Goal: Task Accomplishment & Management: Use online tool/utility

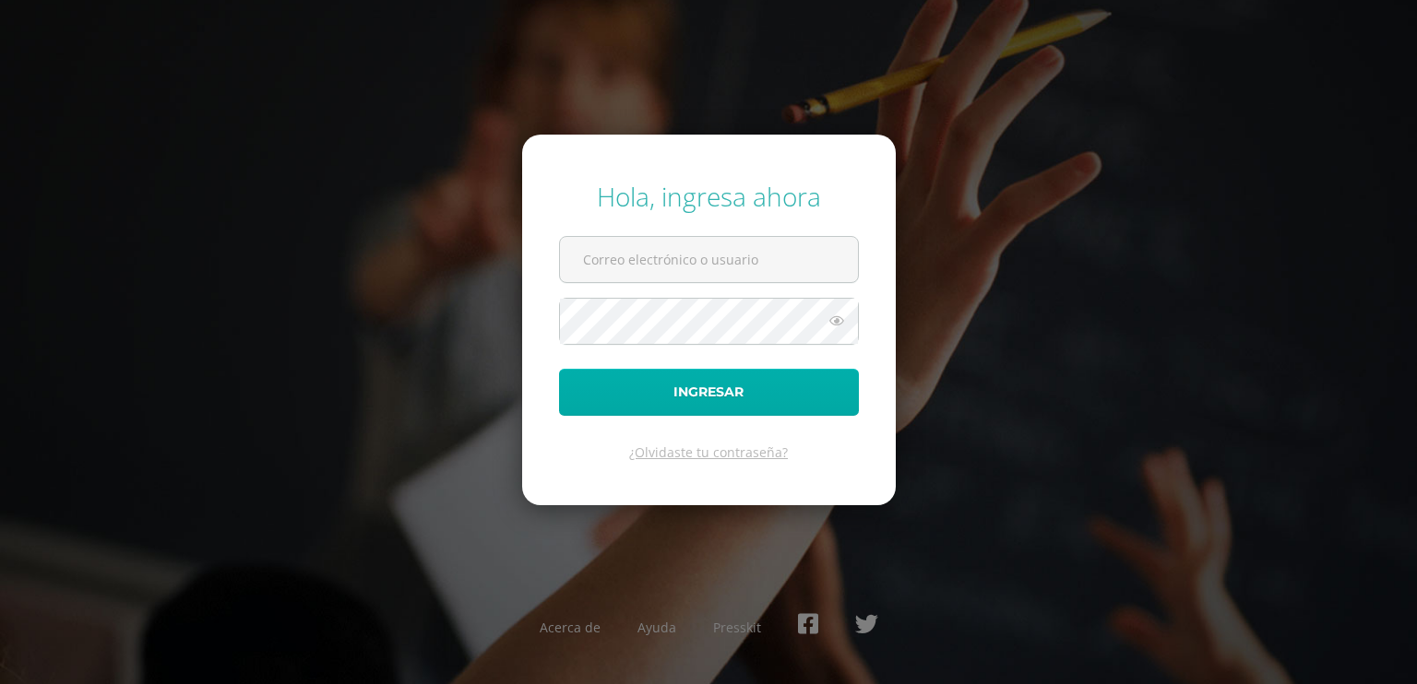
type input "[EMAIL_ADDRESS][DOMAIN_NAME]"
click at [633, 400] on button "Ingresar" at bounding box center [709, 392] width 300 height 47
type input "santiagovictorio@colegiovalles.com"
drag, startPoint x: 0, startPoint y: 0, endPoint x: 562, endPoint y: 381, distance: 678.7
click at [562, 381] on button "Ingresar" at bounding box center [709, 392] width 300 height 47
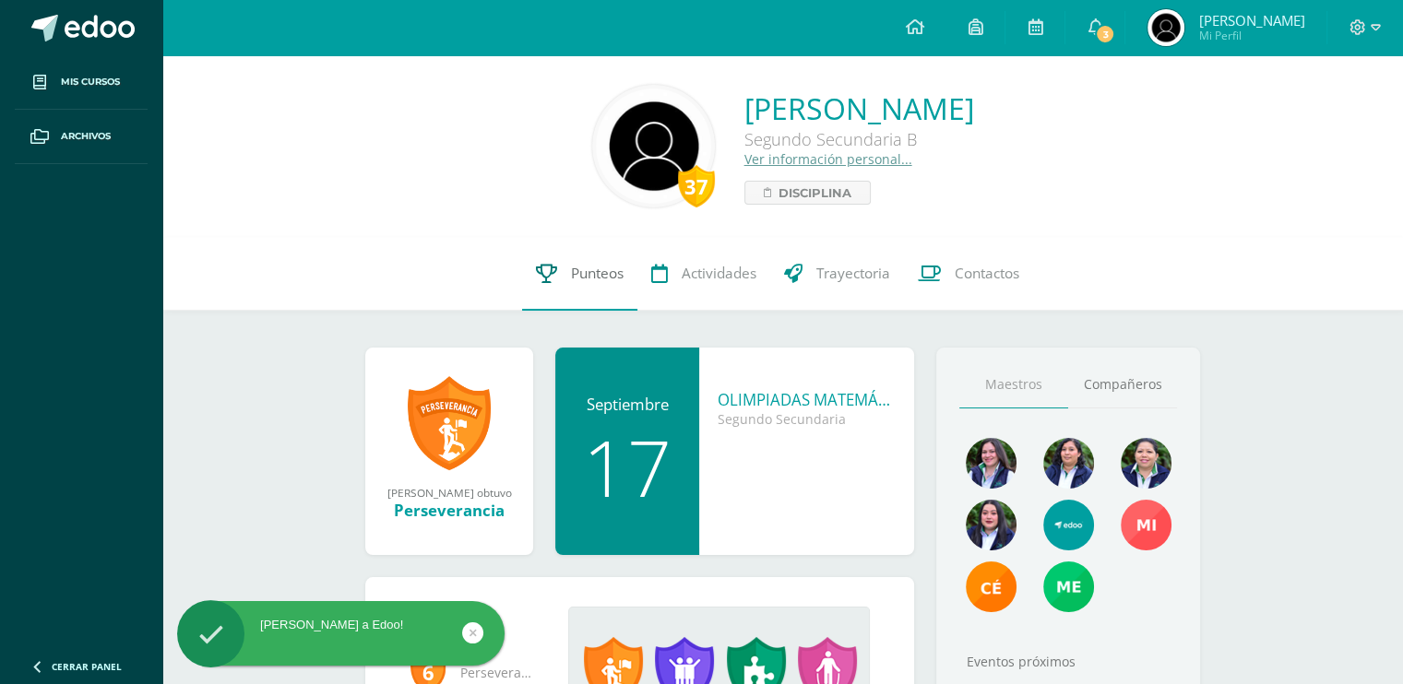
click at [538, 278] on icon at bounding box center [546, 273] width 21 height 19
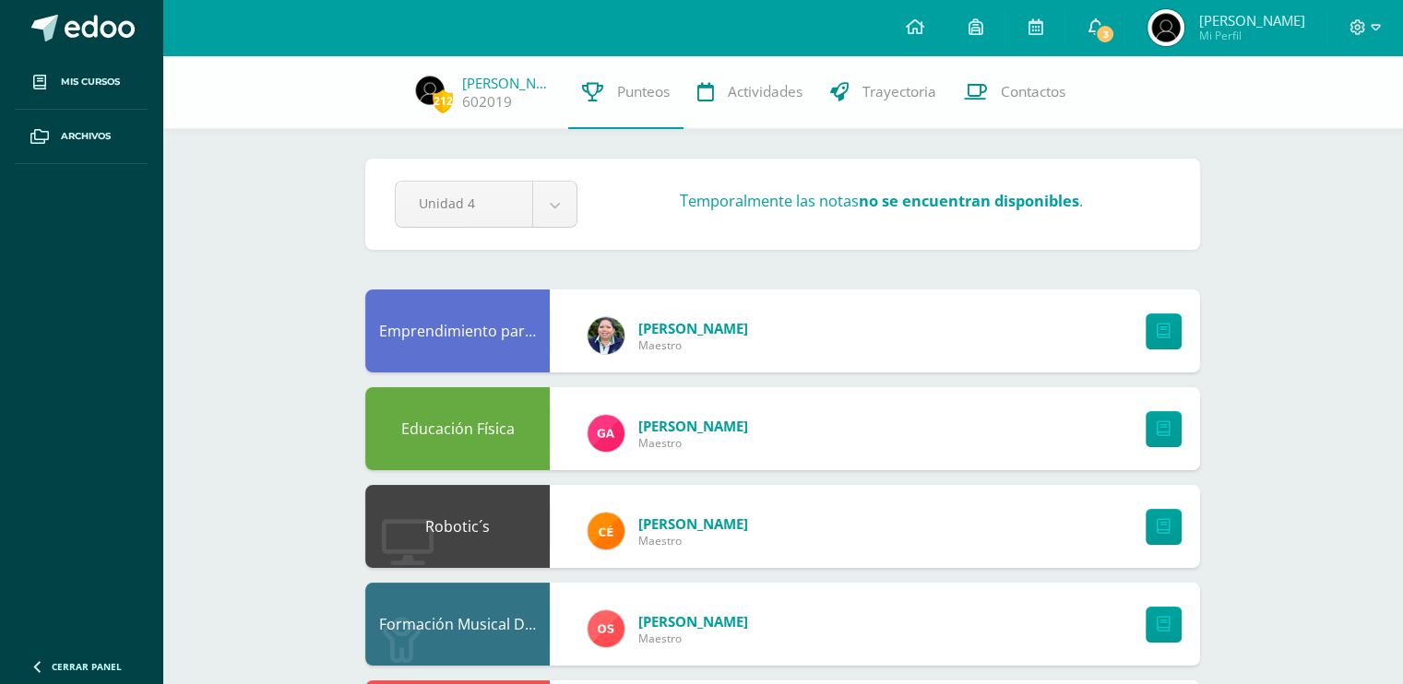
click at [1099, 45] on link "3" at bounding box center [1094, 27] width 59 height 55
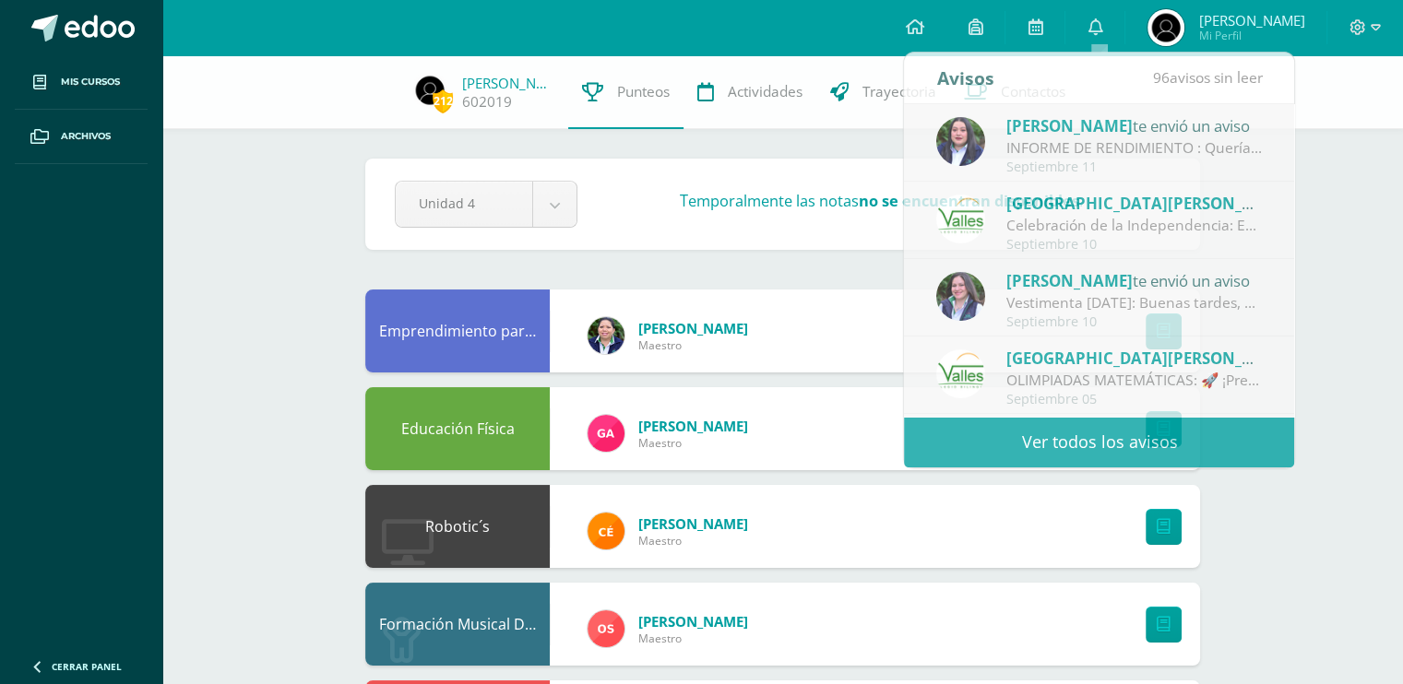
click at [1201, 34] on span "Santiago Tomás Mi Perfil" at bounding box center [1226, 27] width 164 height 37
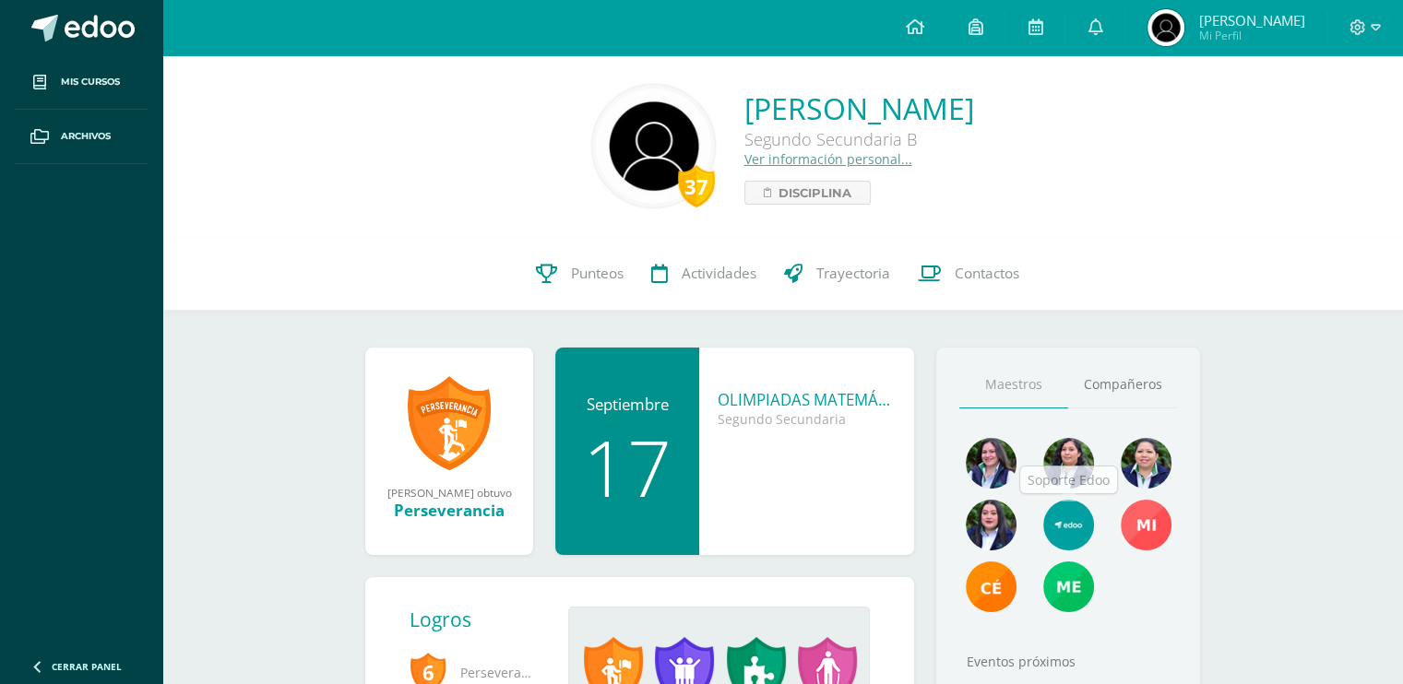
click at [1068, 522] on img at bounding box center [1068, 525] width 51 height 51
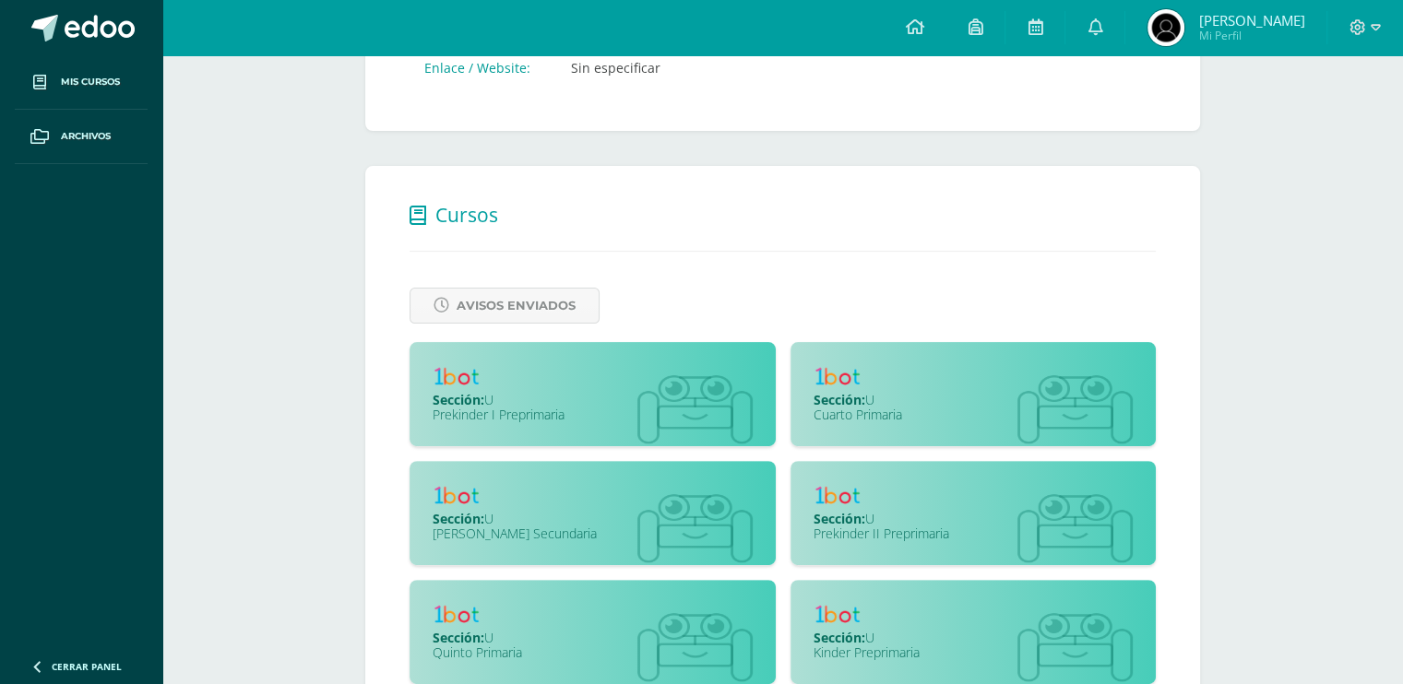
scroll to position [450, 0]
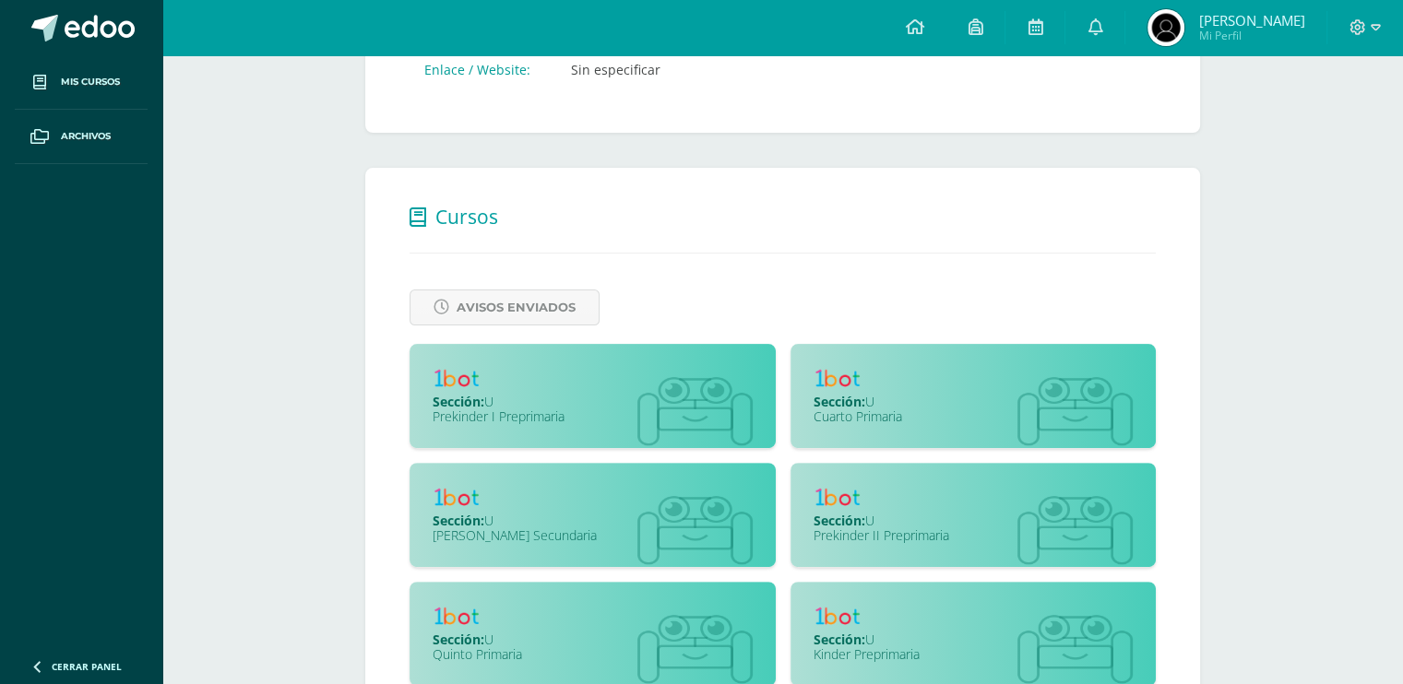
click at [517, 388] on div at bounding box center [593, 381] width 320 height 29
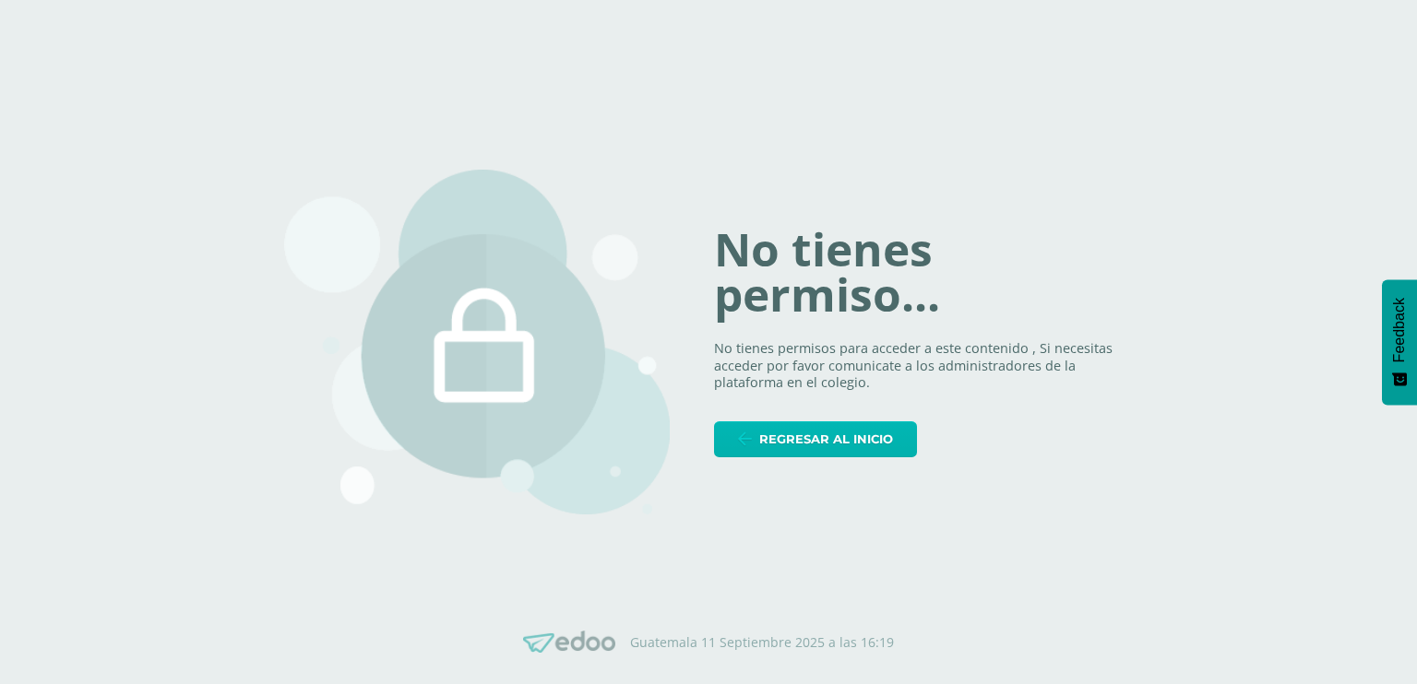
click at [778, 440] on span "Regresar al inicio" at bounding box center [826, 439] width 134 height 34
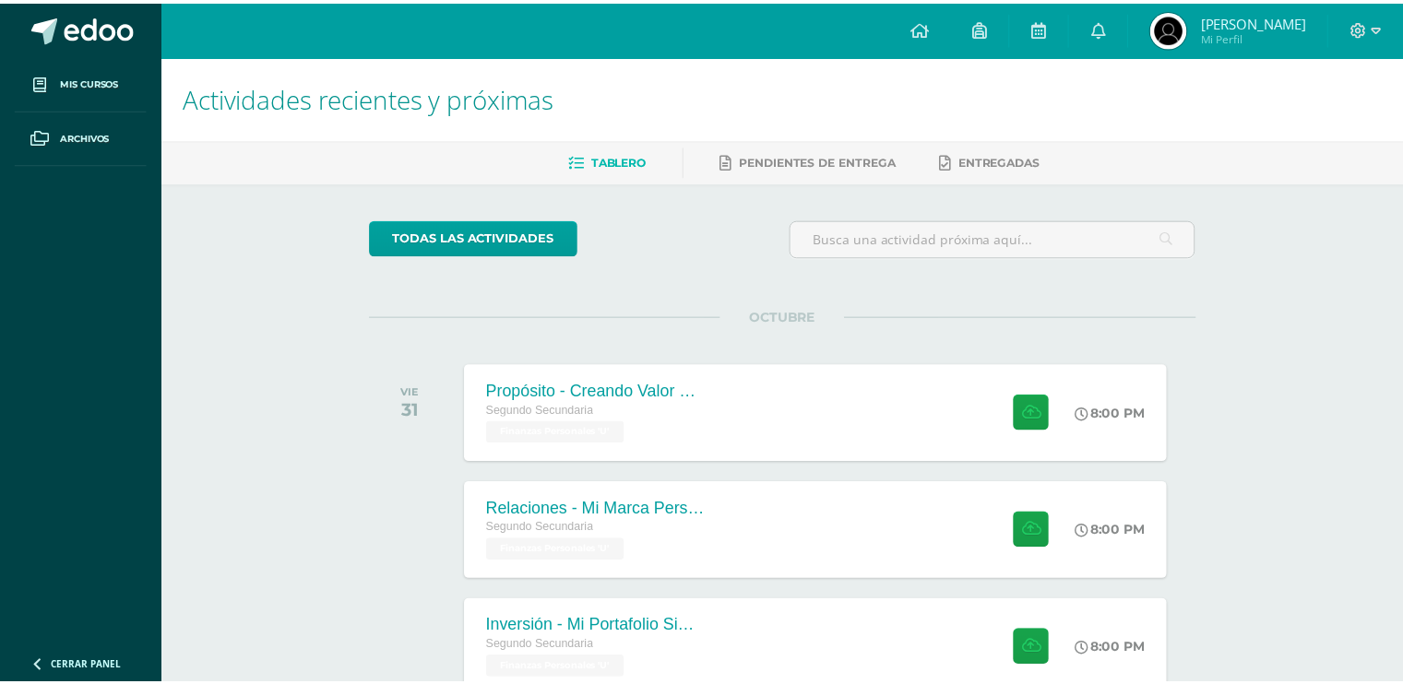
scroll to position [14, 0]
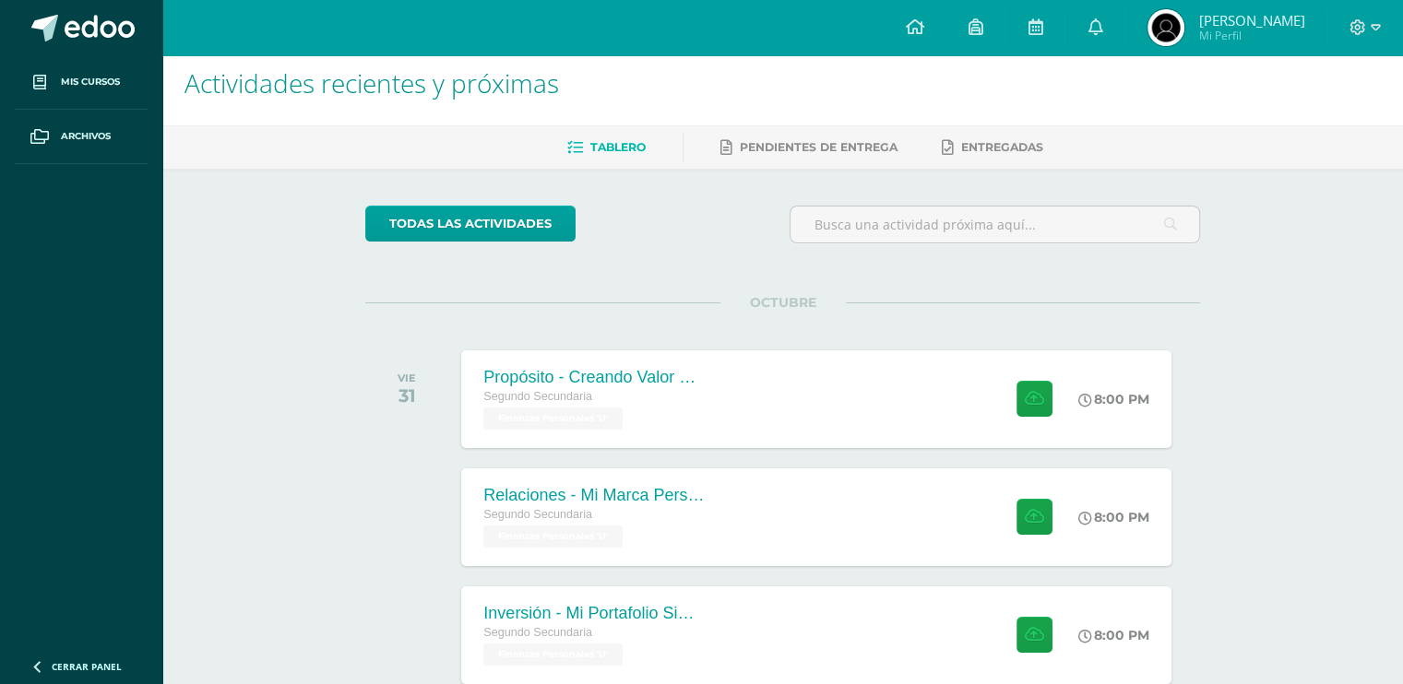
click at [1236, 40] on span "Mi Perfil" at bounding box center [1251, 36] width 106 height 16
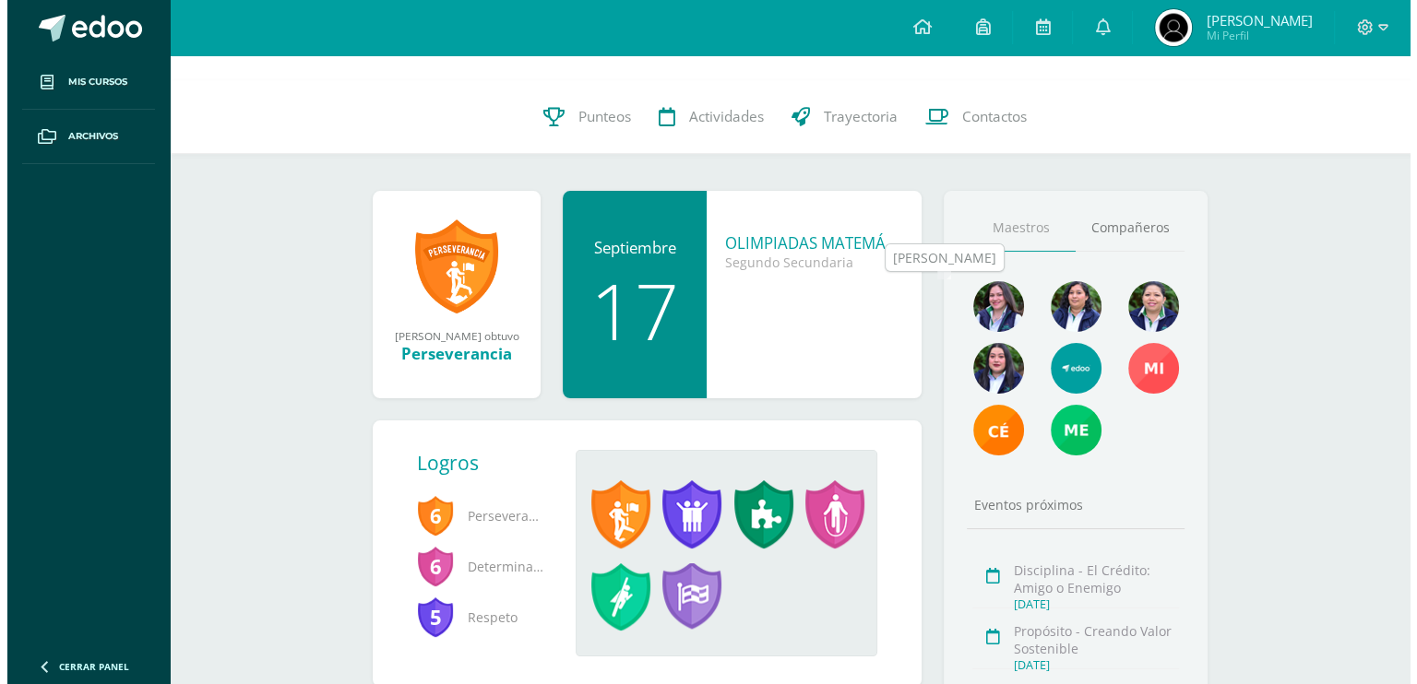
scroll to position [234, 0]
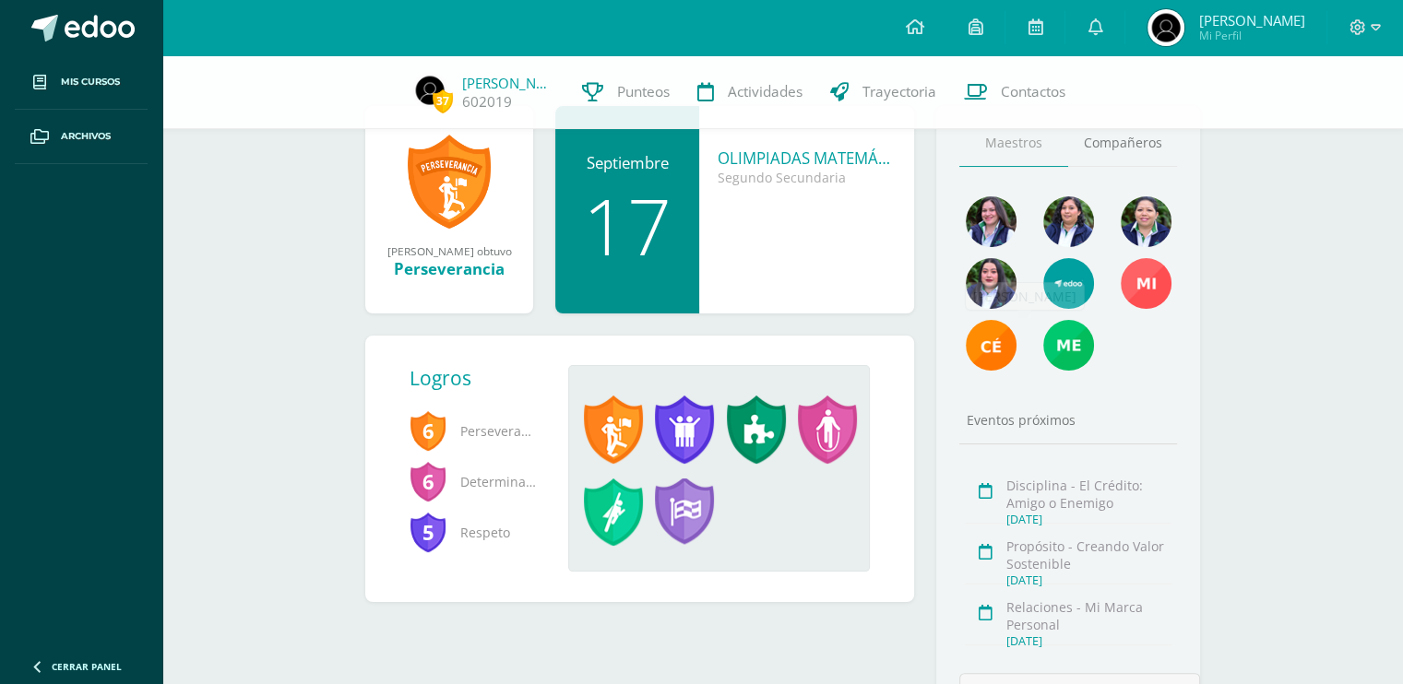
click at [1069, 294] on img at bounding box center [1068, 283] width 51 height 51
click at [759, 436] on span at bounding box center [756, 430] width 59 height 68
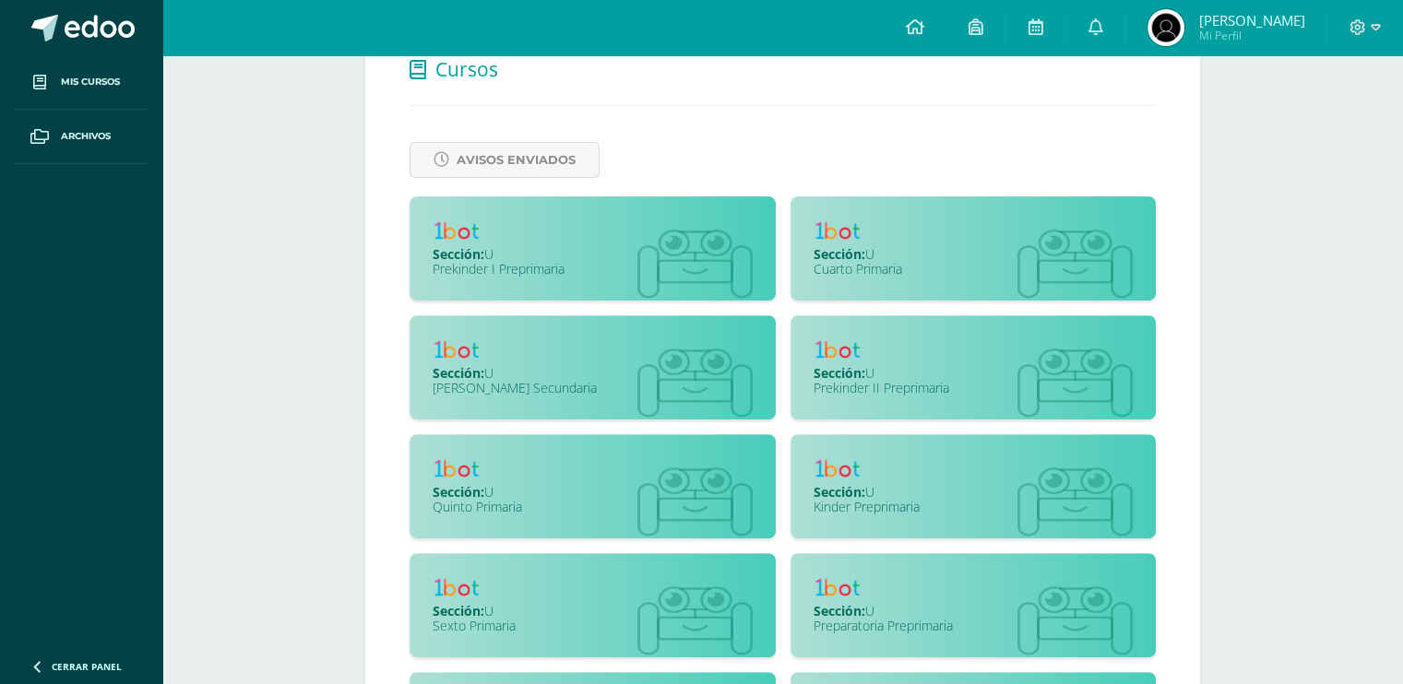
scroll to position [598, 0]
click at [489, 161] on span "Avisos Enviados" at bounding box center [516, 160] width 119 height 34
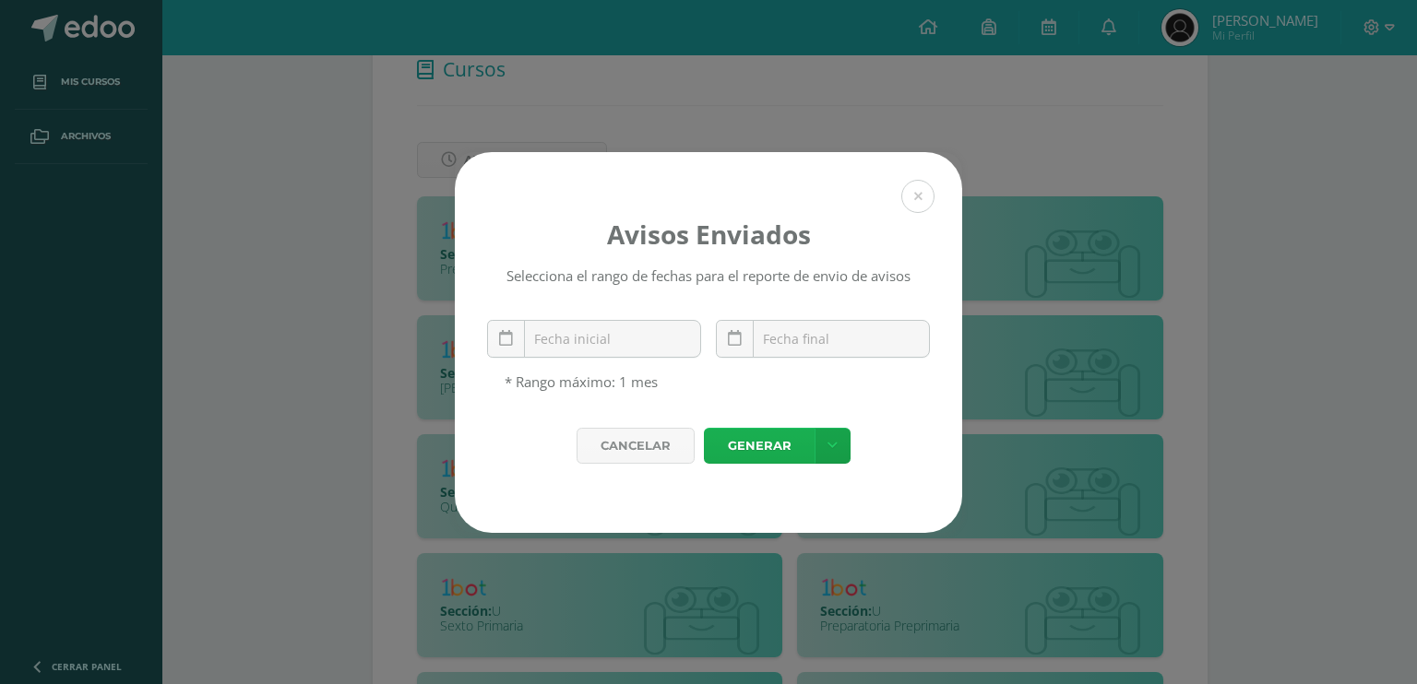
click at [713, 443] on link "Generar" at bounding box center [759, 446] width 111 height 36
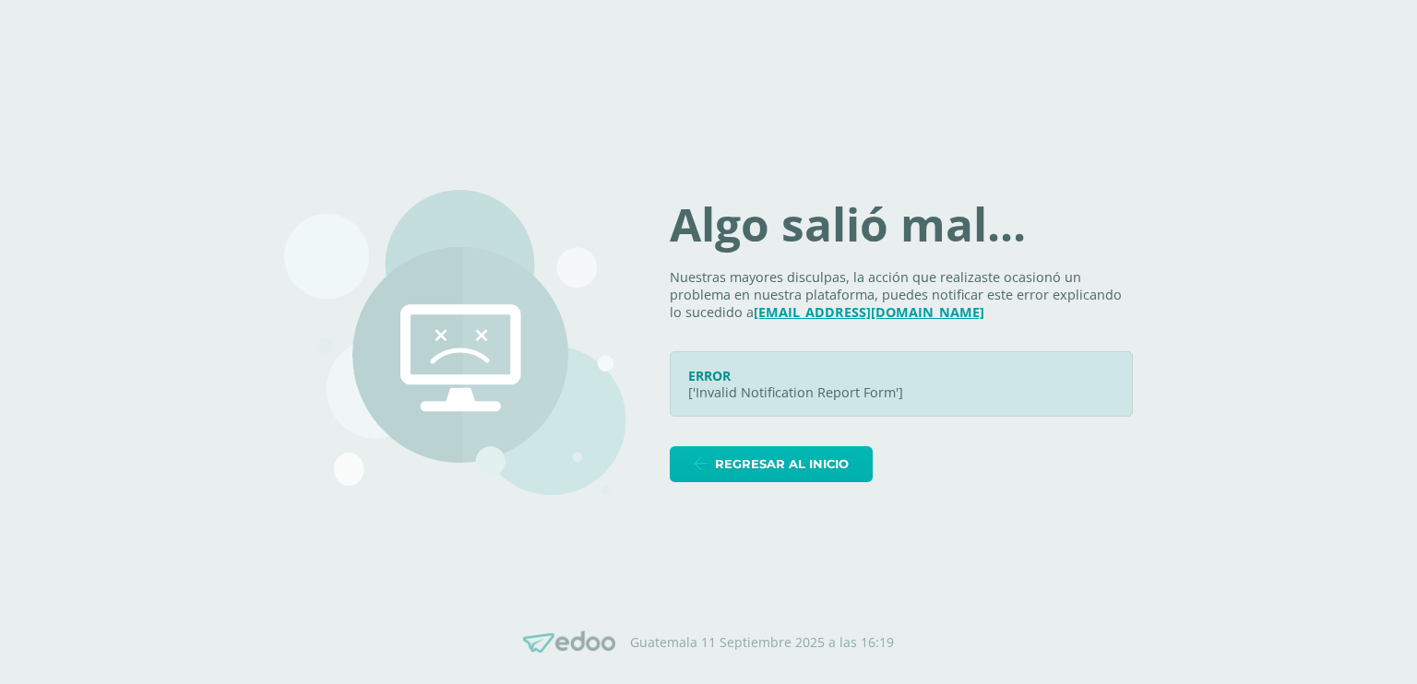
click at [780, 481] on span "Regresar al inicio" at bounding box center [782, 464] width 134 height 34
